Goal: Task Accomplishment & Management: Complete application form

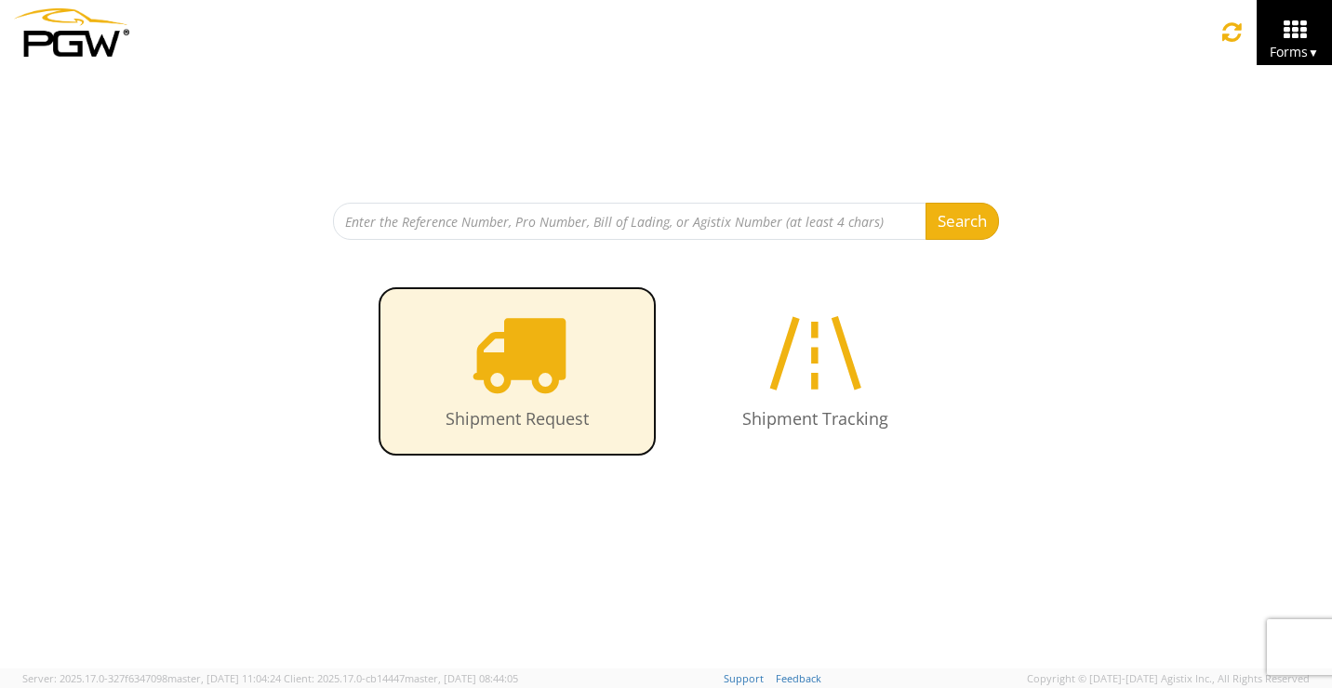
click at [562, 391] on icon at bounding box center [518, 353] width 96 height 96
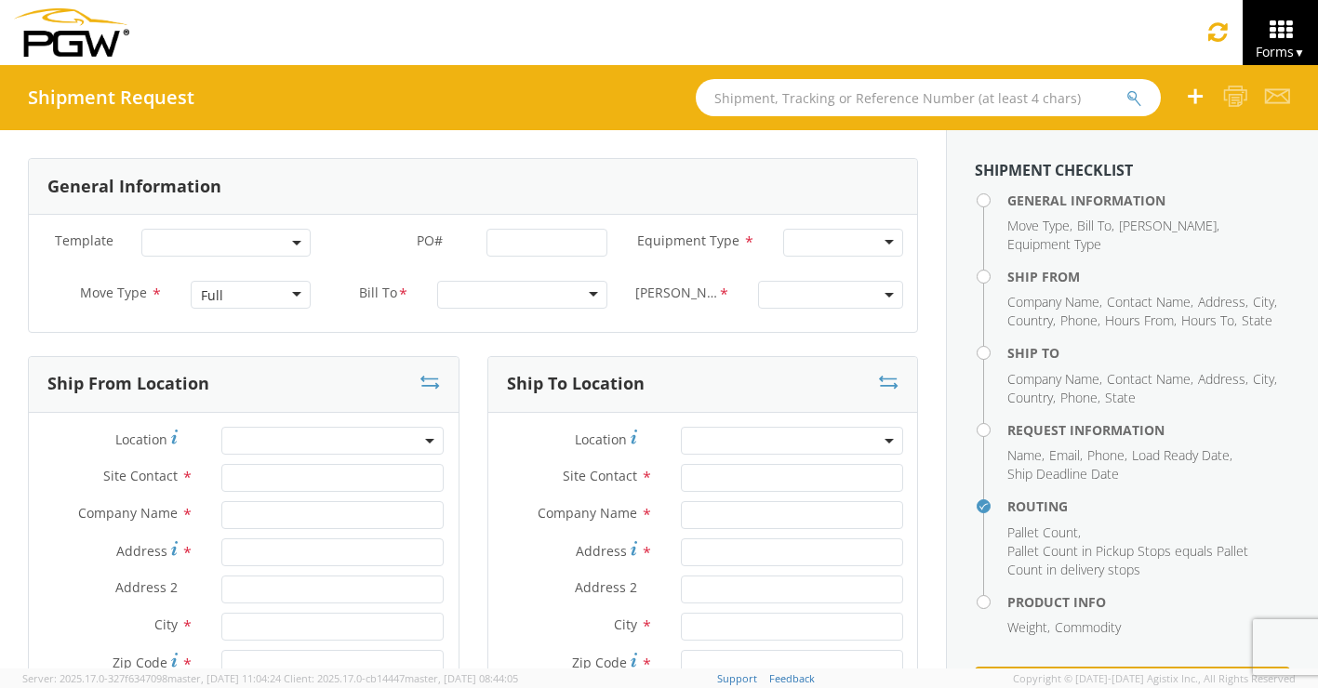
click at [513, 292] on div at bounding box center [521, 295] width 169 height 28
click at [595, 295] on div at bounding box center [530, 295] width 173 height 28
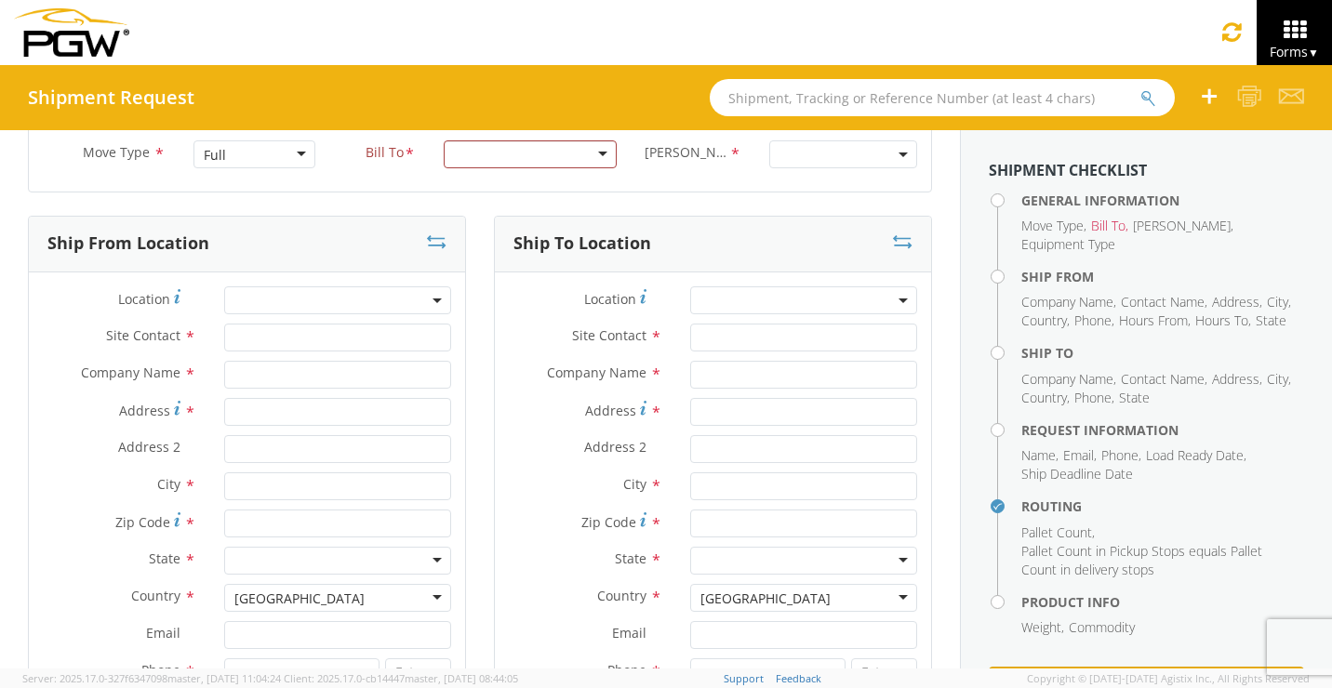
scroll to position [186, 0]
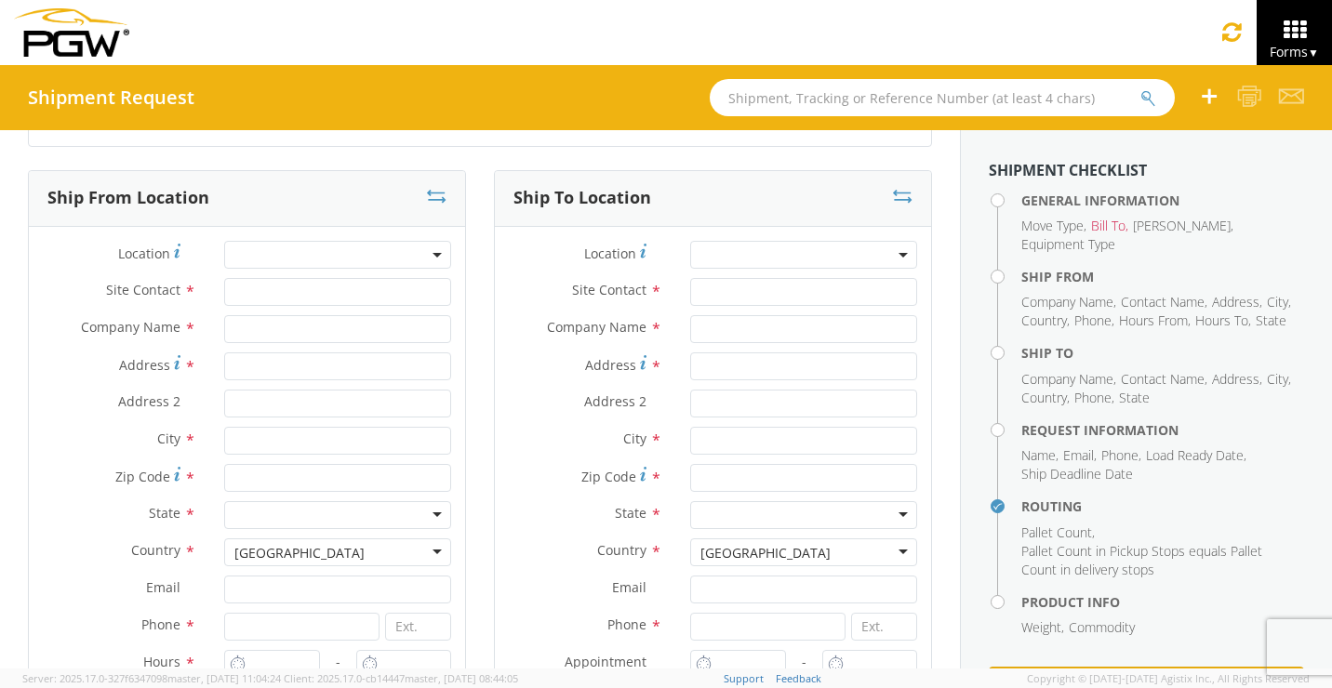
click at [285, 260] on span at bounding box center [337, 255] width 227 height 28
click at [284, 290] on input "search" at bounding box center [335, 286] width 213 height 28
type input "United States"
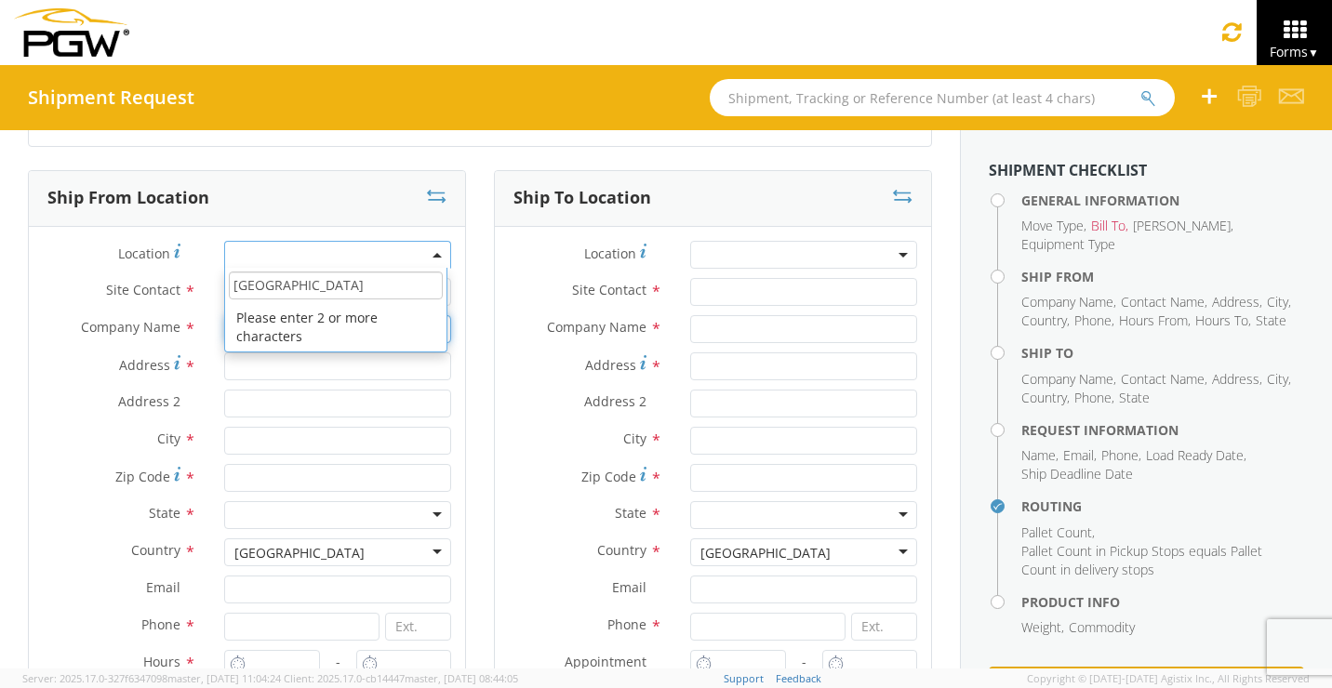
type input "PGW Autoglass"
type input "519 Napor Blvd."
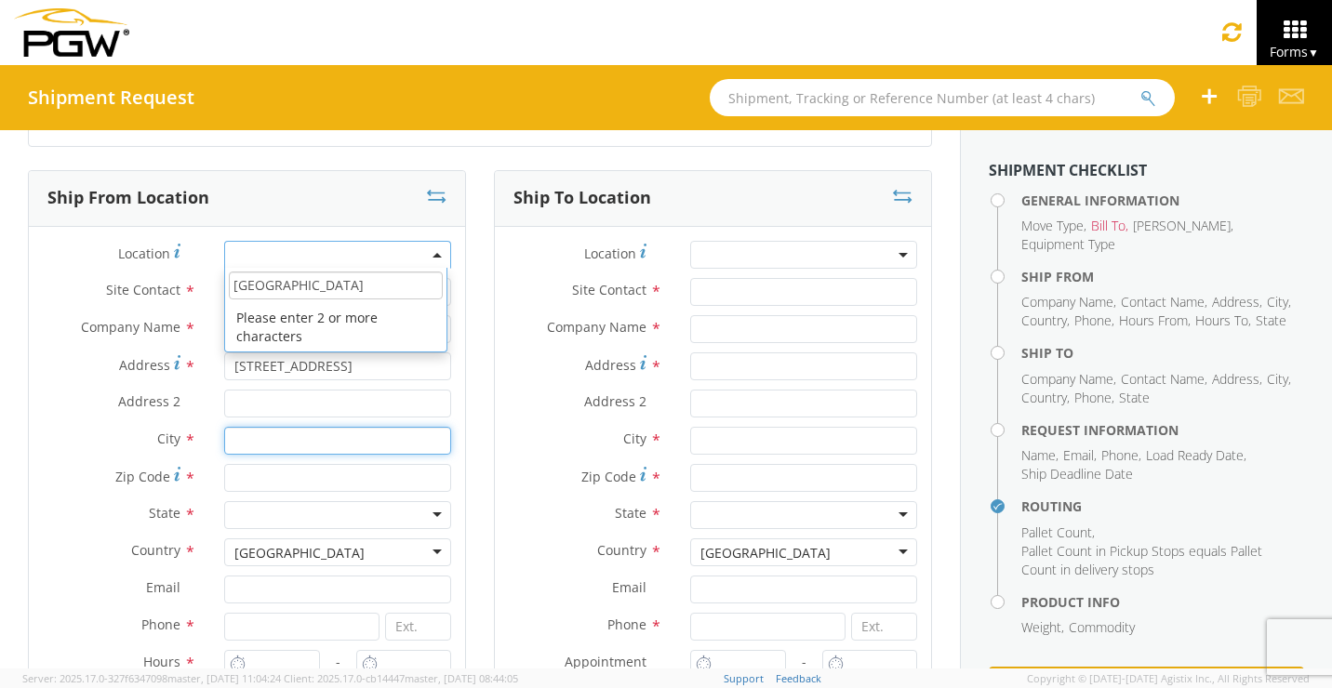
type input "pittsburgh"
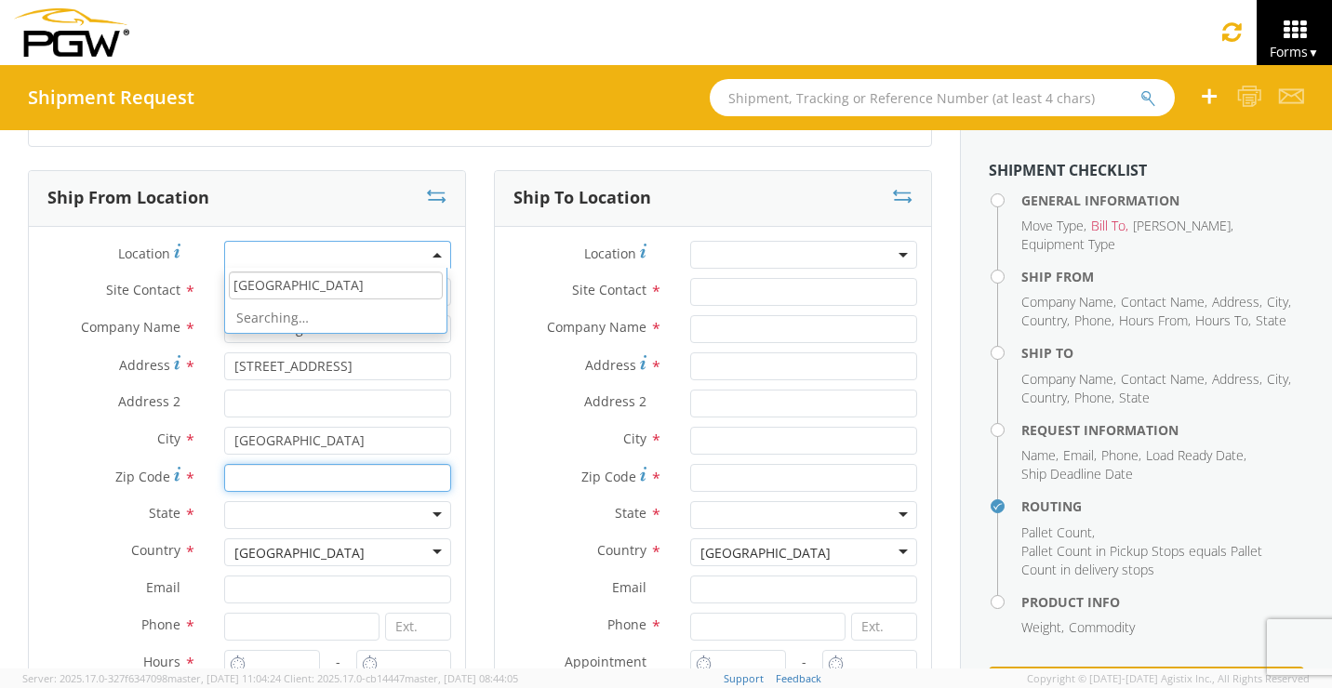
type input "15221"
click at [462, 462] on div "Ship From Location Location * No results found Site Contact * Company Name * PG…" at bounding box center [247, 465] width 466 height 590
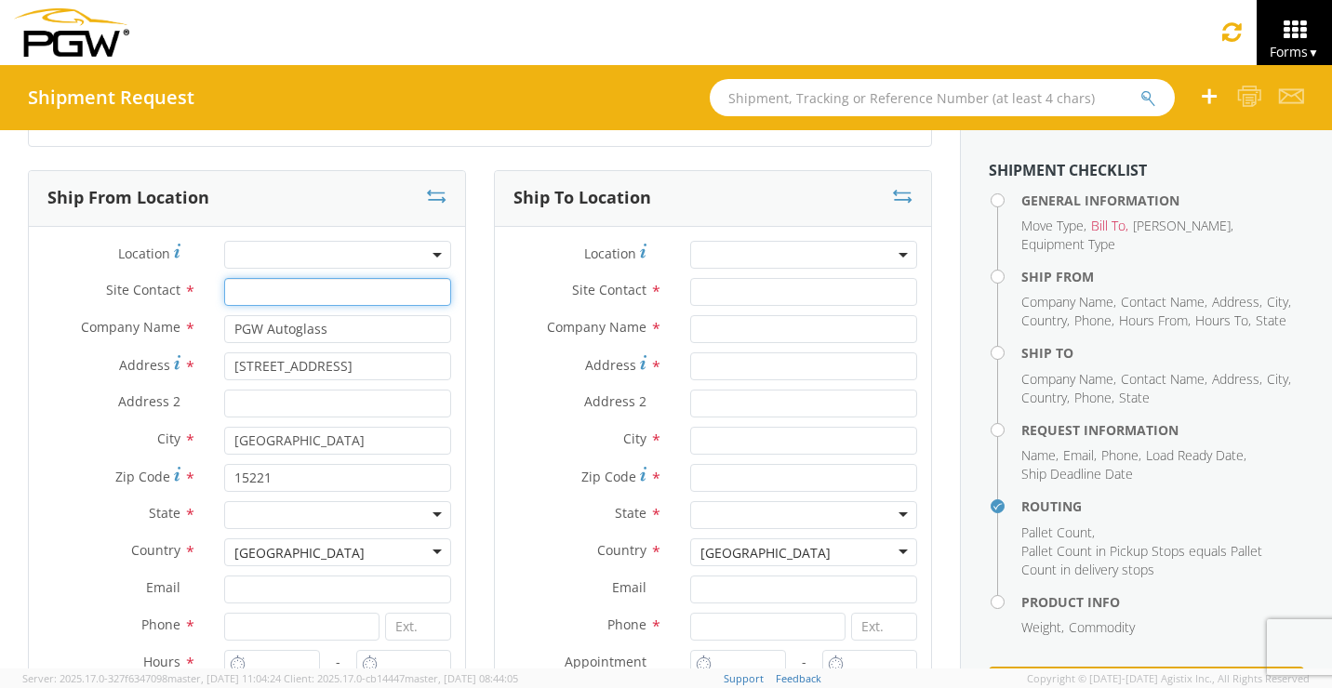
click at [345, 298] on input "text" at bounding box center [337, 292] width 227 height 28
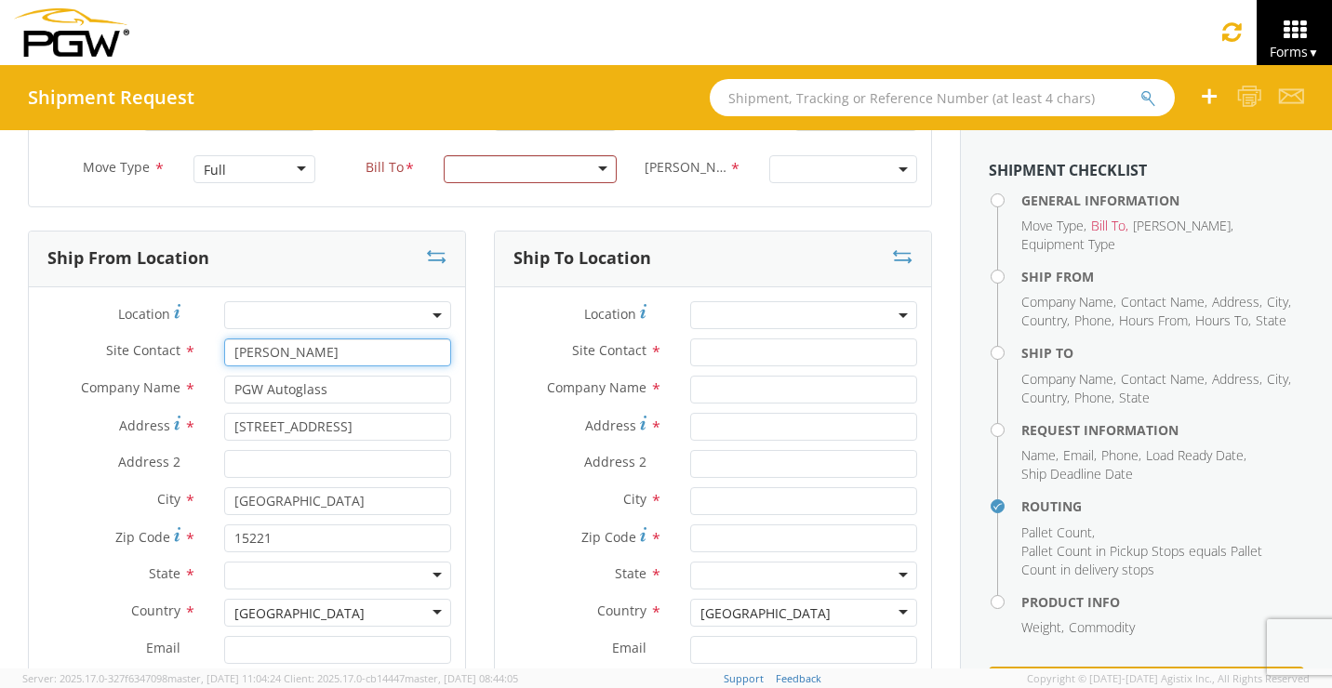
scroll to position [93, 0]
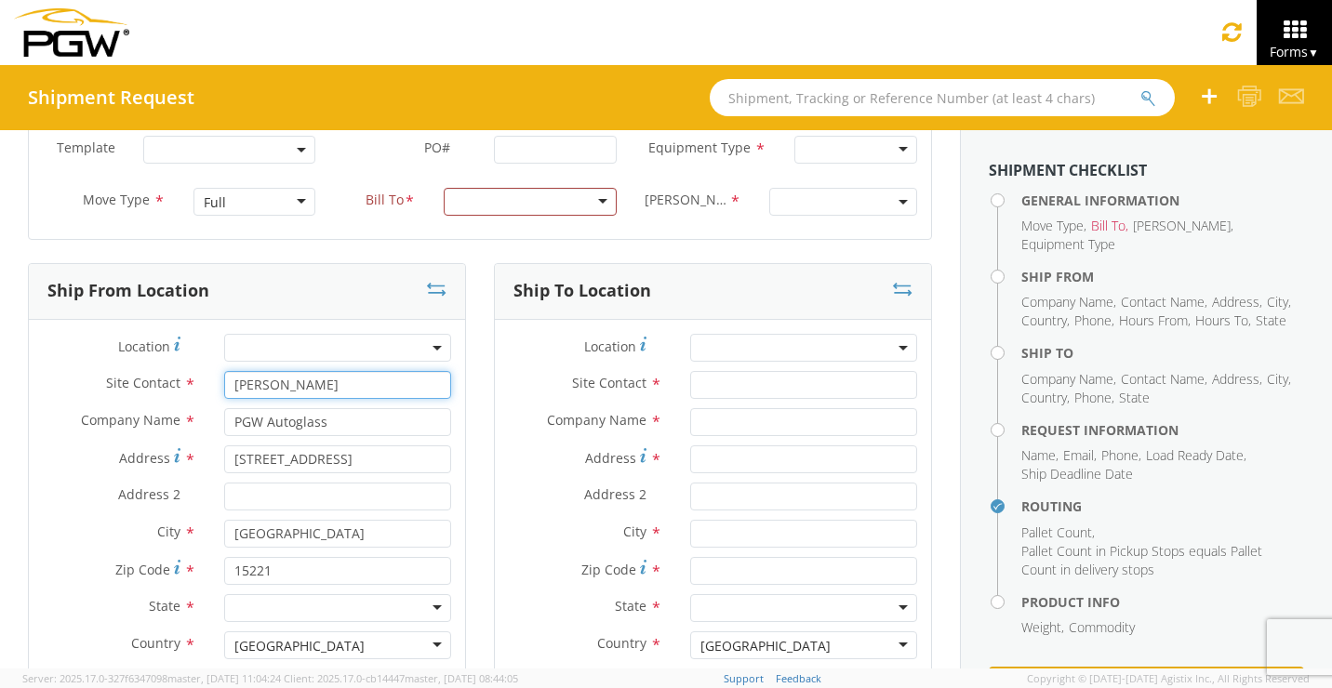
type input "Sylean WIlson"
click at [745, 341] on span at bounding box center [803, 348] width 227 height 28
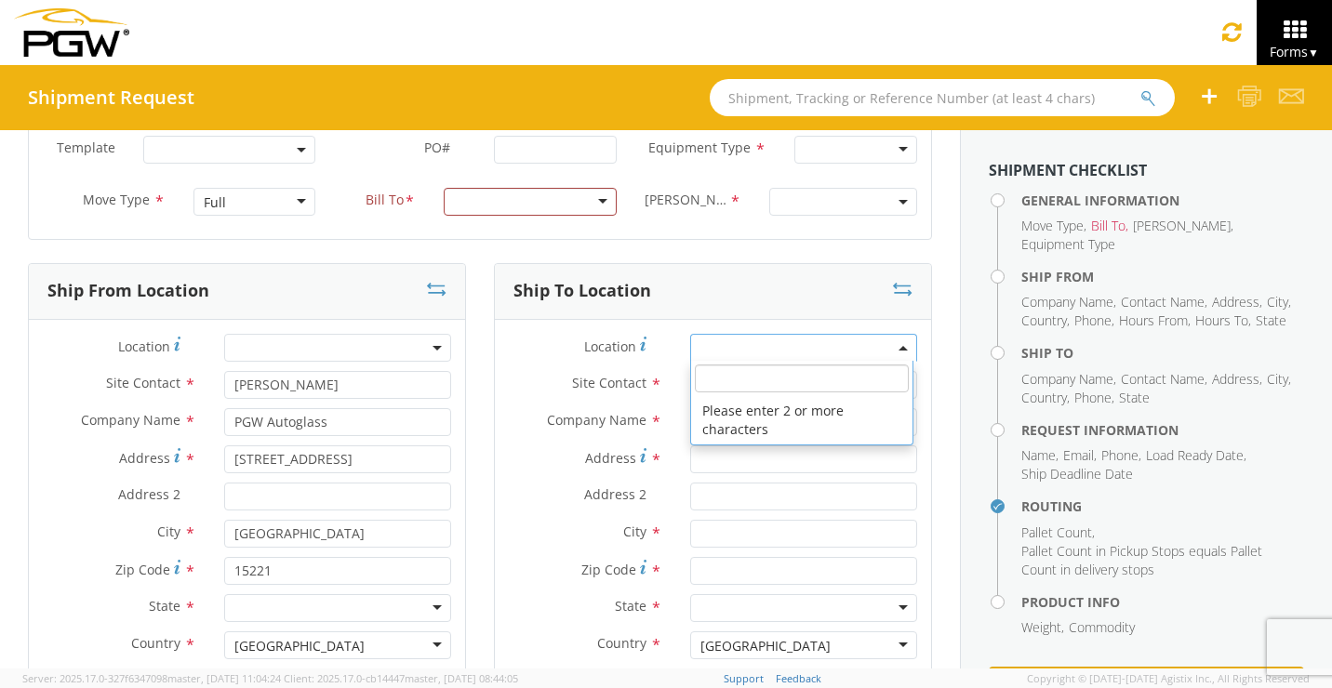
click at [774, 366] on input "search" at bounding box center [801, 379] width 213 height 28
type input "3425 Gilchrist Rd"
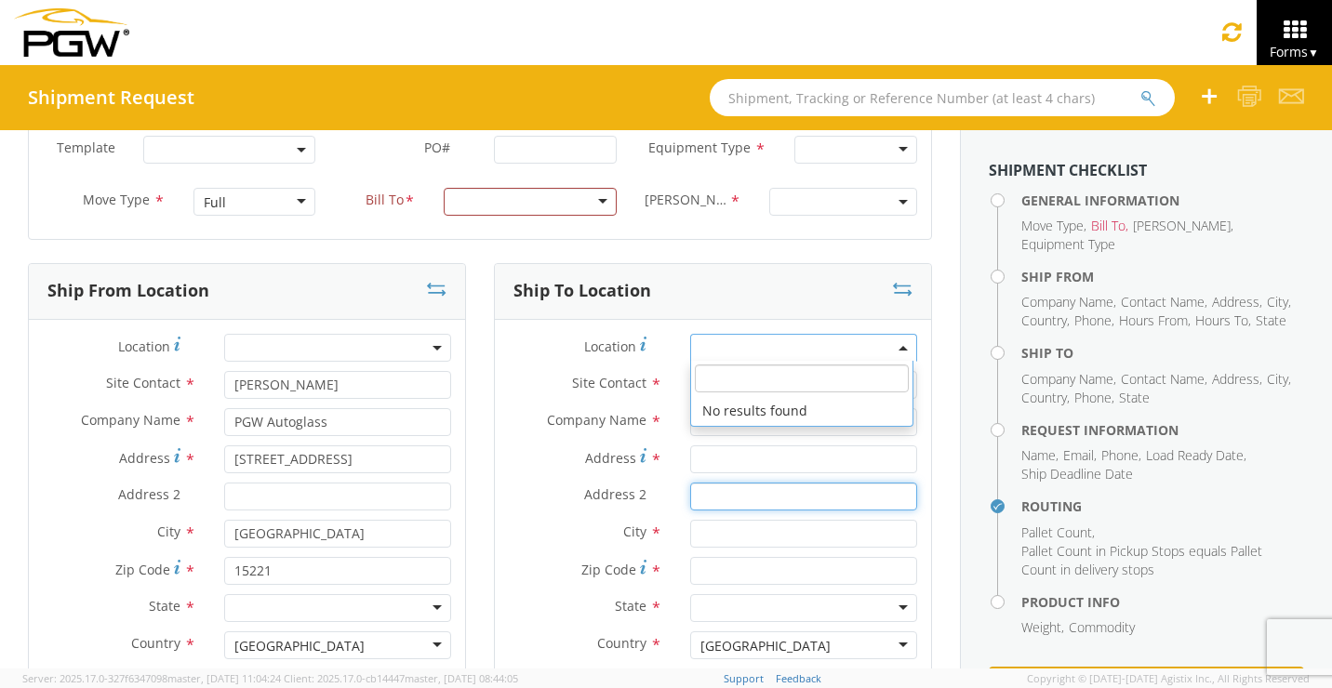
click at [725, 483] on input "Address 2 *" at bounding box center [803, 497] width 227 height 28
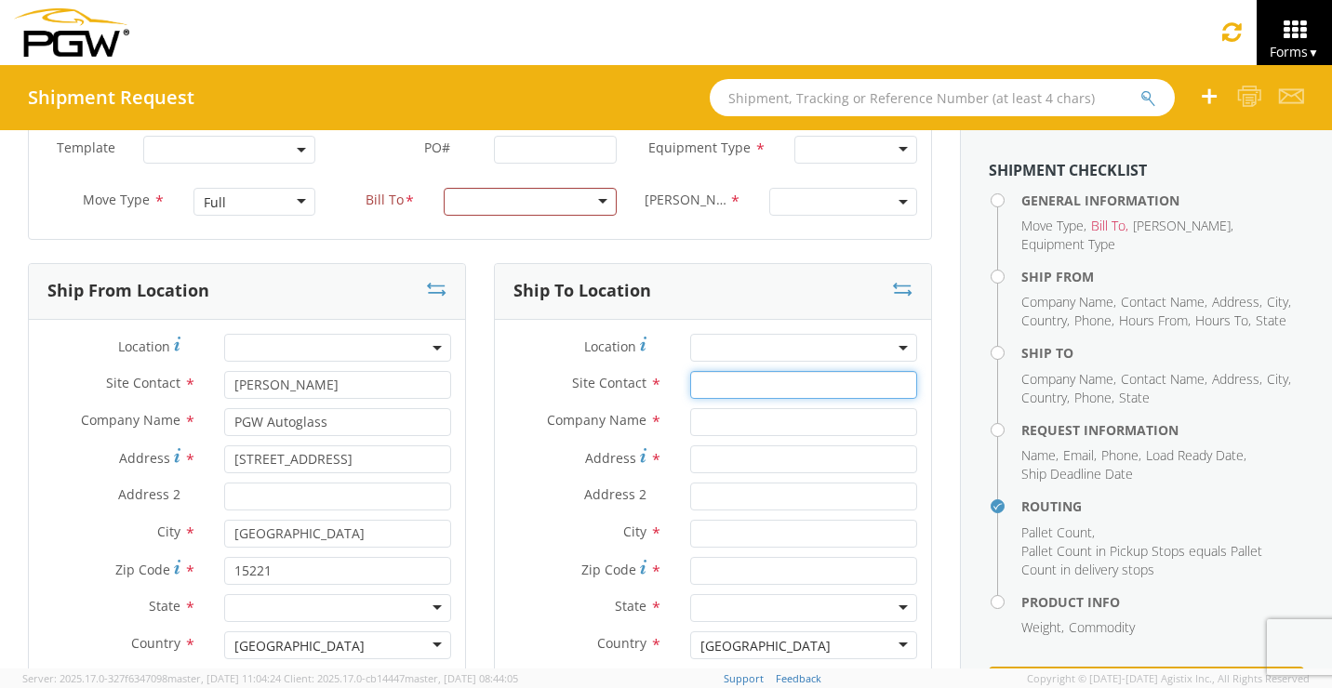
click at [735, 385] on input "text" at bounding box center [803, 385] width 227 height 28
click at [742, 351] on span at bounding box center [803, 348] width 227 height 28
